Goal: Information Seeking & Learning: Learn about a topic

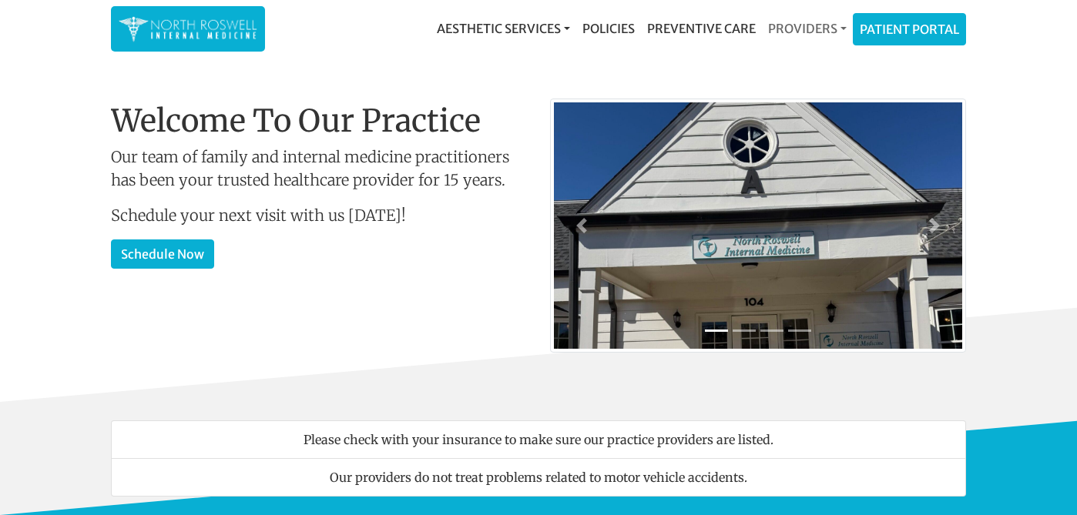
click at [808, 24] on link "Providers" at bounding box center [807, 28] width 91 height 31
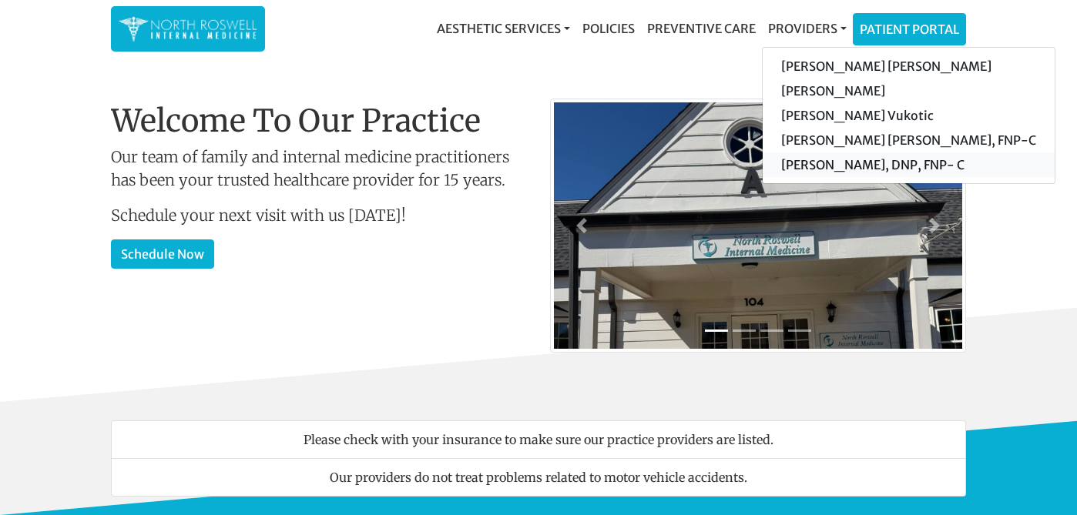
click at [858, 164] on link "[PERSON_NAME], DNP, FNP- C" at bounding box center [909, 165] width 292 height 25
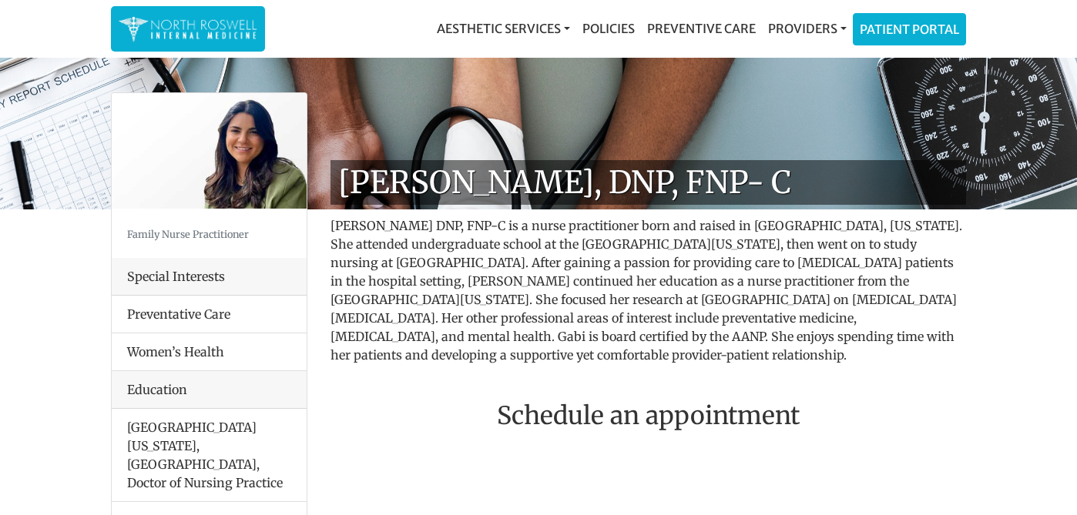
click at [515, 170] on h1 "[PERSON_NAME], DNP, FNP- C" at bounding box center [649, 182] width 636 height 45
click at [755, 241] on p "Gabi Clark DNP, FNP-C is a nurse practitioner born and raised in Chattanooga, T…" at bounding box center [649, 291] width 636 height 148
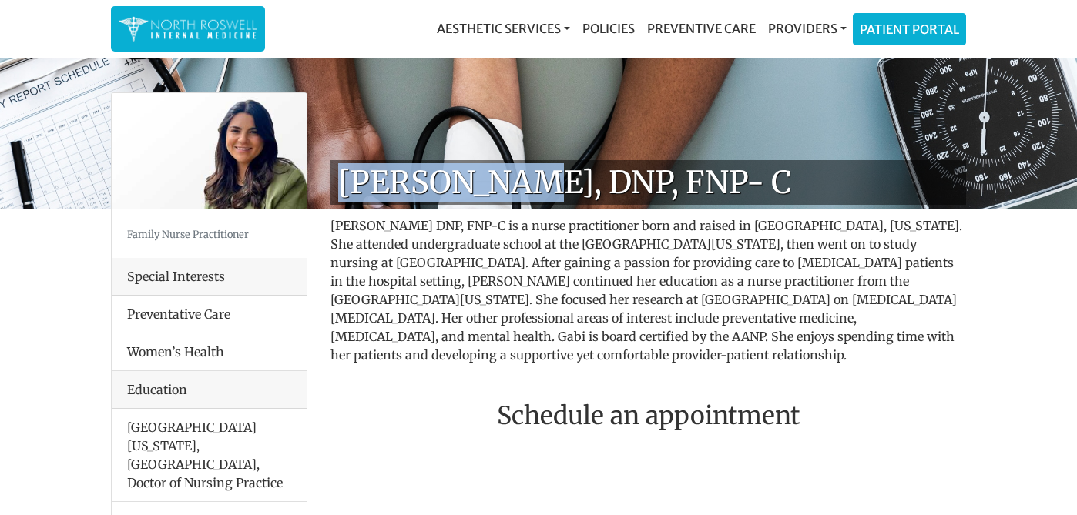
drag, startPoint x: 340, startPoint y: 183, endPoint x: 496, endPoint y: 187, distance: 156.5
click at [496, 187] on h1 "[PERSON_NAME], DNP, FNP- C" at bounding box center [649, 182] width 636 height 45
click at [819, 24] on link "Providers" at bounding box center [807, 28] width 91 height 31
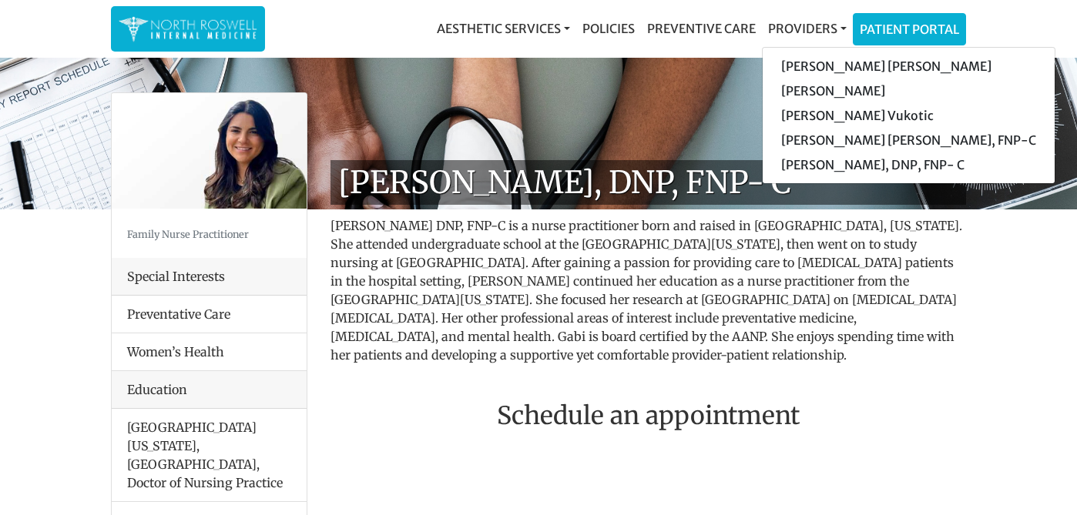
click at [417, 401] on h2 "Schedule an appointment" at bounding box center [649, 415] width 636 height 29
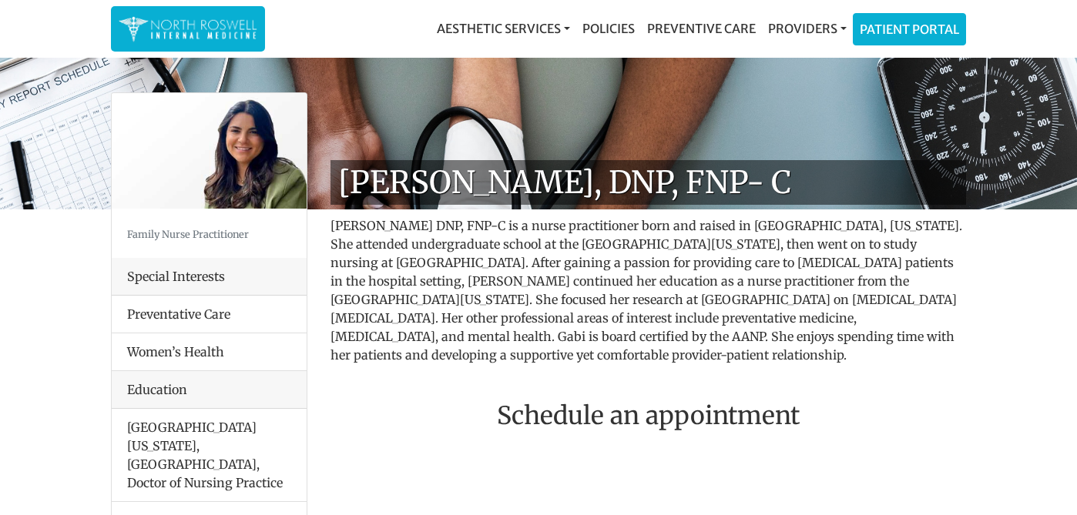
click at [388, 287] on p "Gabi Clark DNP, FNP-C is a nurse practitioner born and raised in Chattanooga, T…" at bounding box center [649, 291] width 636 height 148
drag, startPoint x: 395, startPoint y: 226, endPoint x: 464, endPoint y: 227, distance: 69.4
click at [464, 227] on p "Gabi Clark DNP, FNP-C is a nurse practitioner born and raised in Chattanooga, T…" at bounding box center [649, 291] width 636 height 148
copy p "DNP, FNP-C"
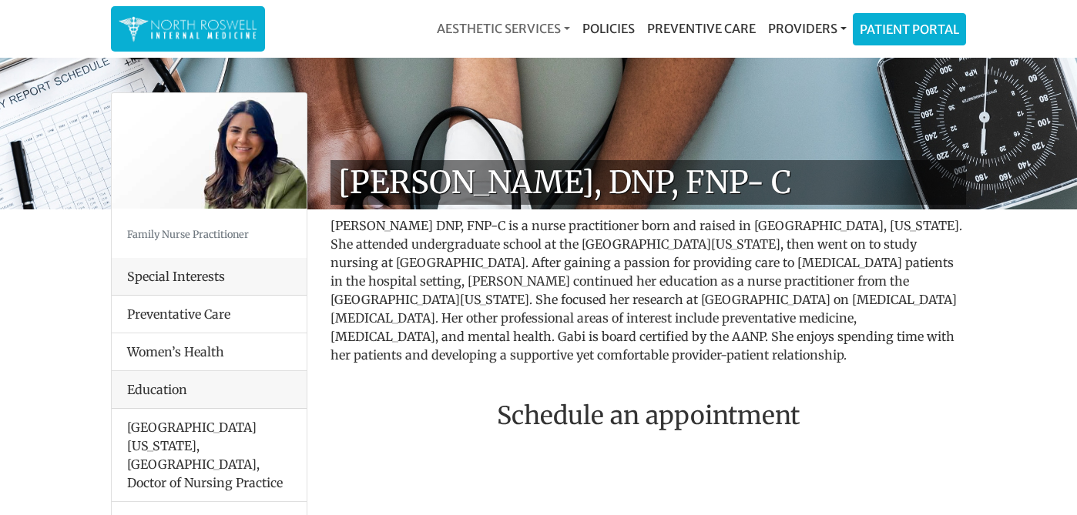
click at [514, 24] on link "Aesthetic Services" at bounding box center [504, 28] width 146 height 31
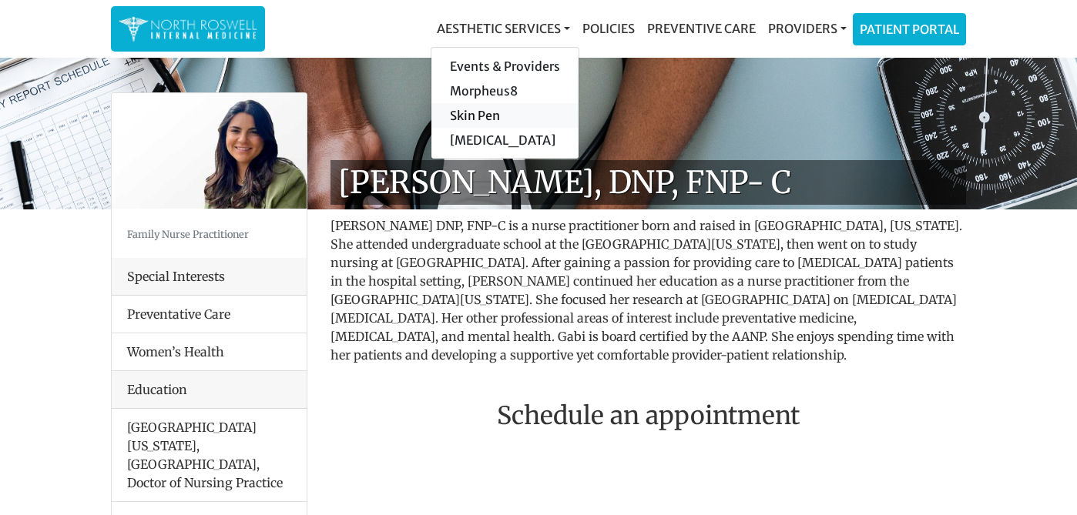
click at [501, 113] on link "Skin Pen" at bounding box center [504, 115] width 147 height 25
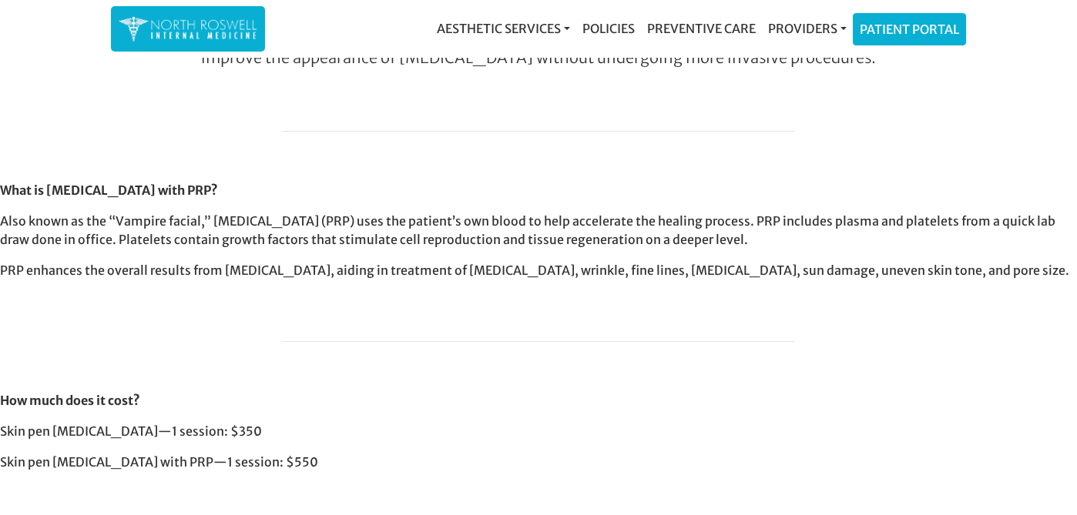
scroll to position [767, 0]
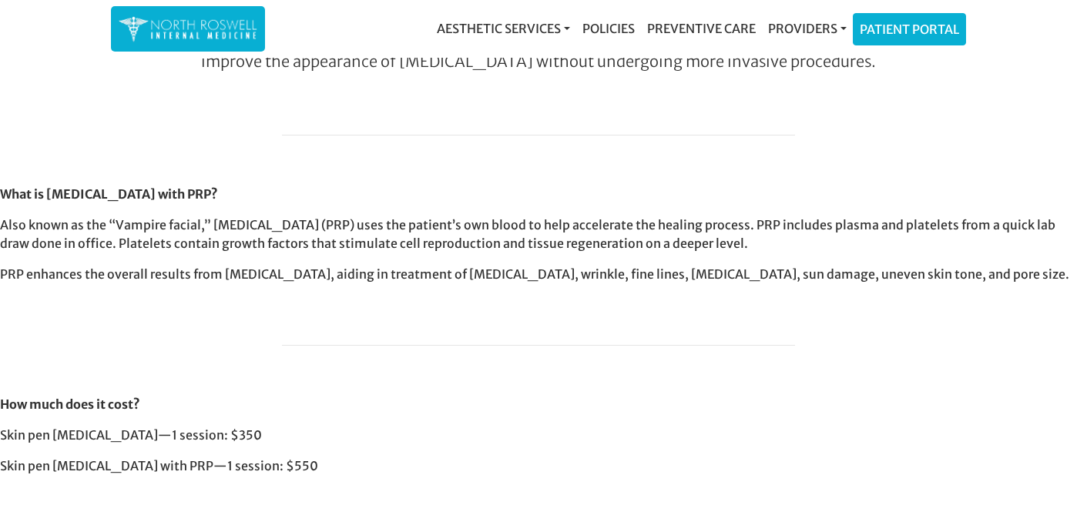
click at [648, 190] on p "What is [MEDICAL_DATA] with PRP?" at bounding box center [538, 194] width 1077 height 18
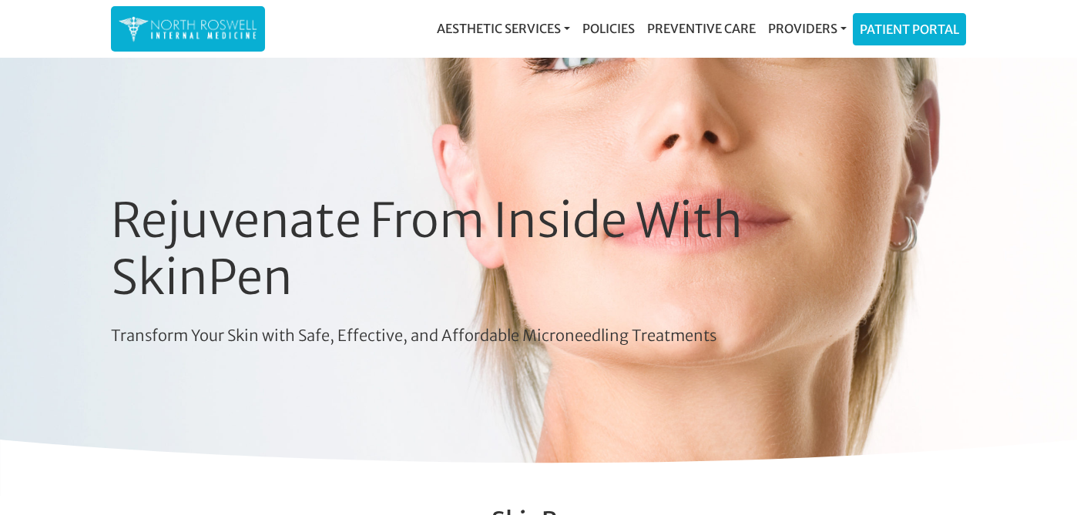
scroll to position [0, 0]
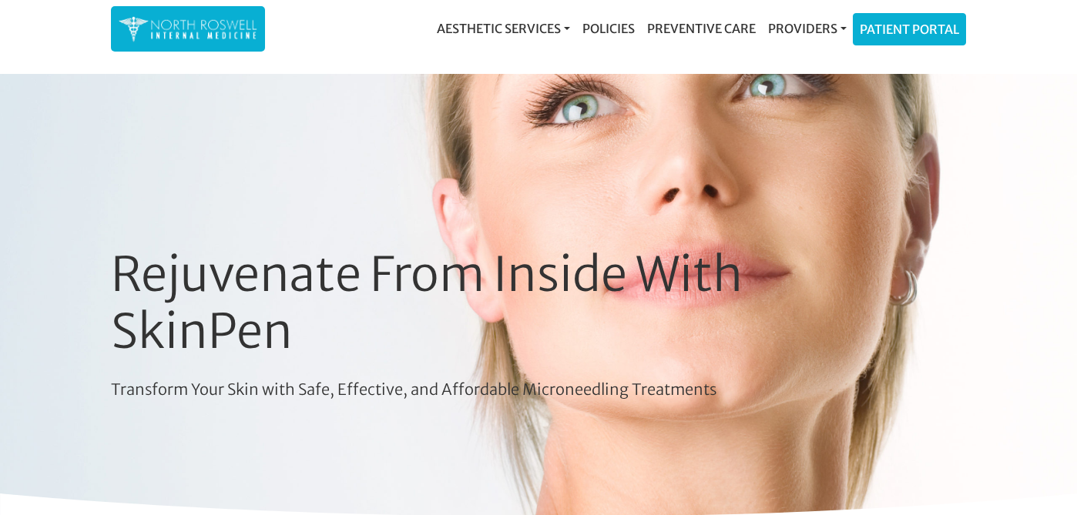
click at [603, 317] on h1 "Rejuvenate From Inside With SkinPen" at bounding box center [507, 303] width 793 height 113
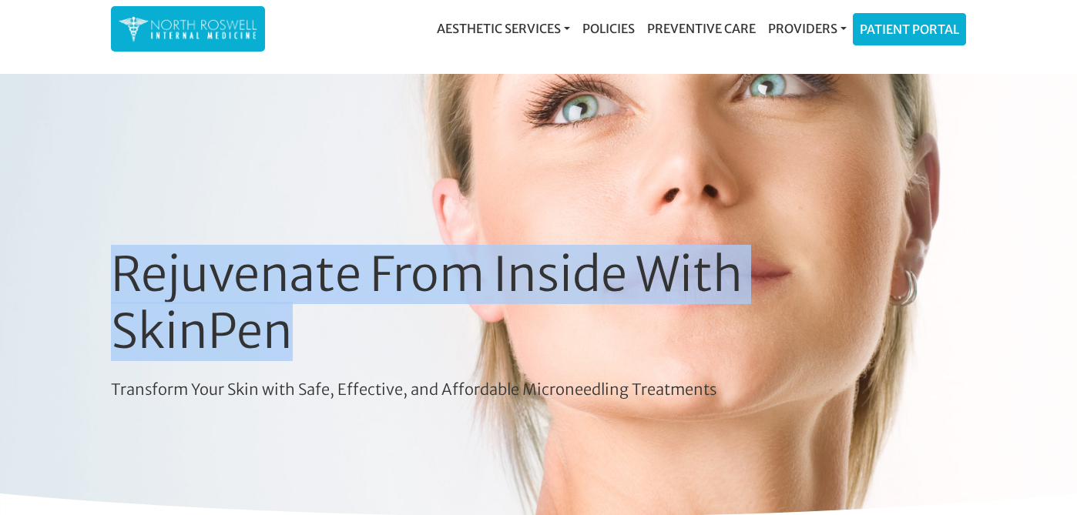
drag, startPoint x: 307, startPoint y: 334, endPoint x: 96, endPoint y: 270, distance: 220.1
click at [96, 270] on div "Rejuvenate From Inside With SkinPen Transform Your Skin with Safe, Effective, a…" at bounding box center [538, 312] width 1077 height 476
copy h1 "Rejuvenate From Inside With SkinPen"
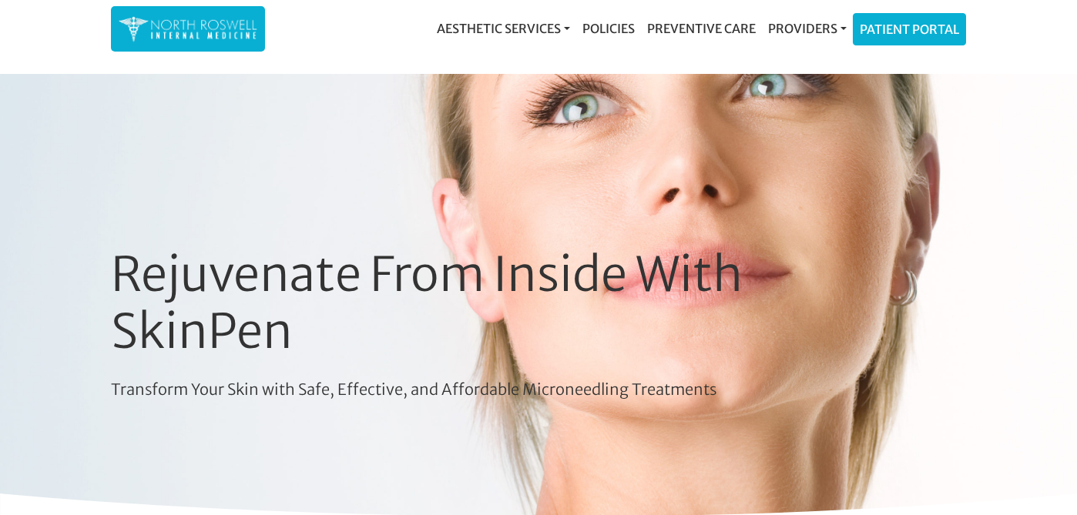
click at [423, 376] on div "Rejuvenate From Inside With SkinPen Transform Your Skin with Safe, Effective, a…" at bounding box center [507, 324] width 793 height 155
click at [354, 395] on p "Transform Your Skin with Safe, Effective, and Affordable Microneedling Treatmen…" at bounding box center [507, 389] width 793 height 23
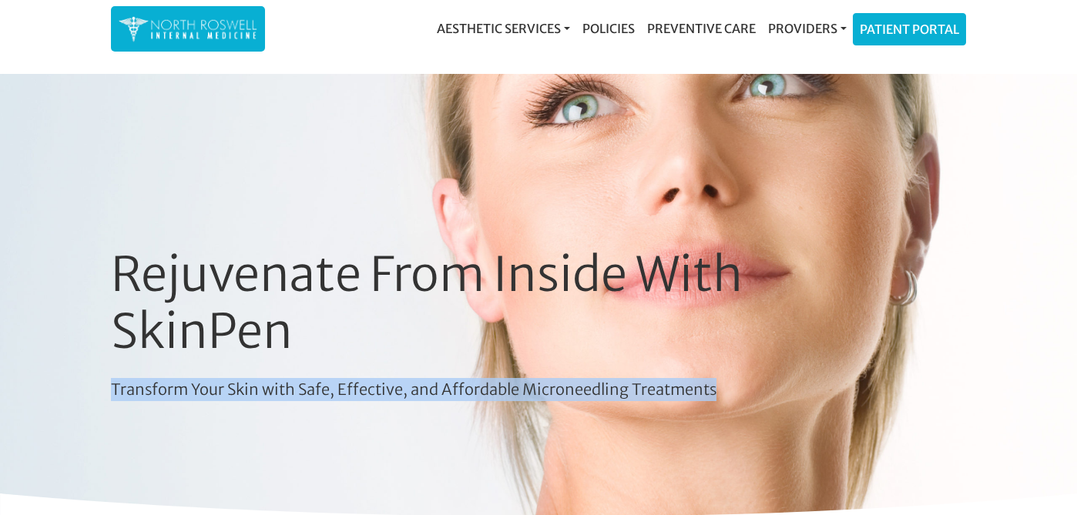
click at [354, 395] on p "Transform Your Skin with Safe, Effective, and Affordable Microneedling Treatmen…" at bounding box center [507, 389] width 793 height 23
copy div "Transform Your Skin with Safe, Effective, and Affordable Microneedling Treatmen…"
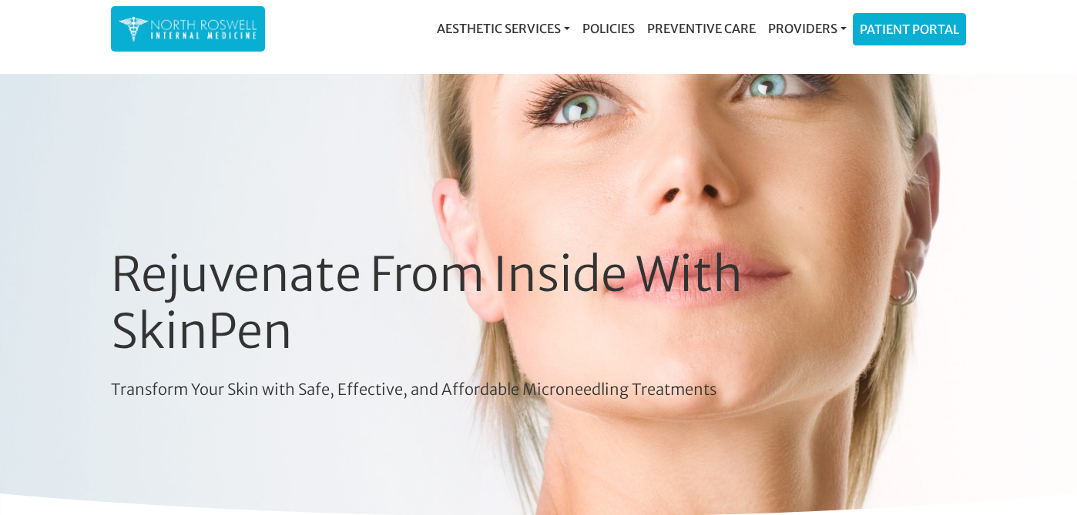
click at [112, 315] on h1 "Rejuvenate From Inside With SkinPen" at bounding box center [507, 303] width 793 height 113
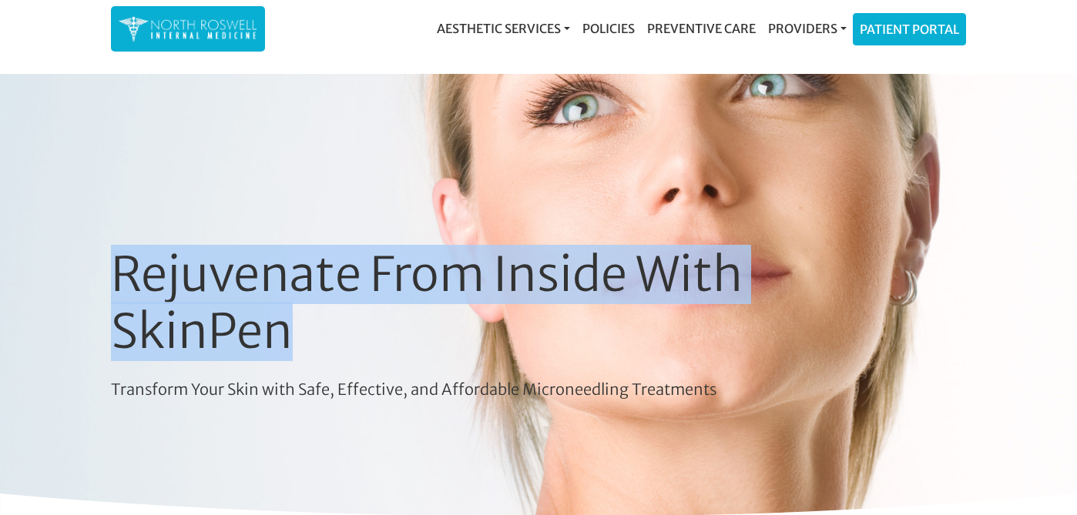
drag, startPoint x: 112, startPoint y: 269, endPoint x: 290, endPoint y: 327, distance: 187.1
click at [290, 327] on h1 "Rejuvenate From Inside With SkinPen" at bounding box center [507, 303] width 793 height 113
copy h1 "Rejuvenate From Inside With SkinPen"
click at [275, 254] on h1 "Rejuvenate From Inside With SkinPen" at bounding box center [507, 303] width 793 height 113
